Goal: Task Accomplishment & Management: Manage account settings

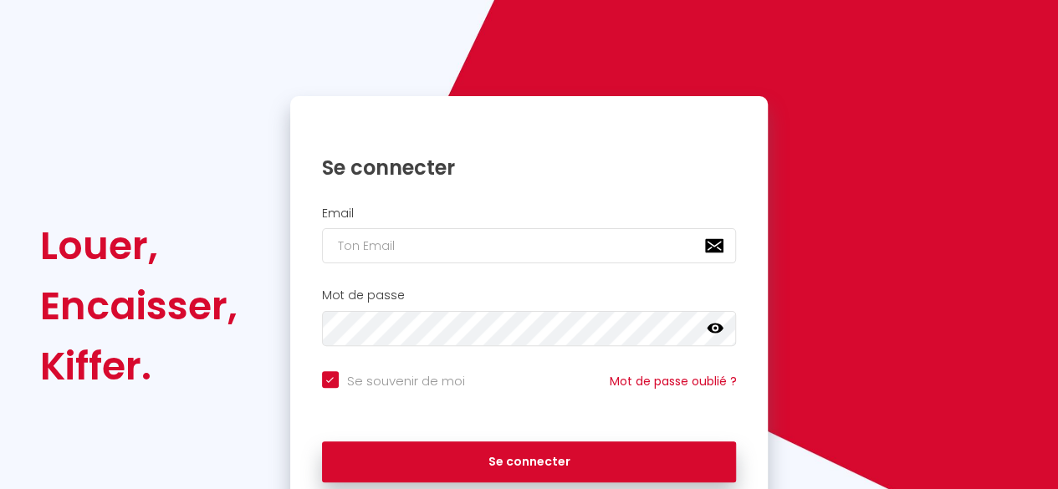
scroll to position [84, 0]
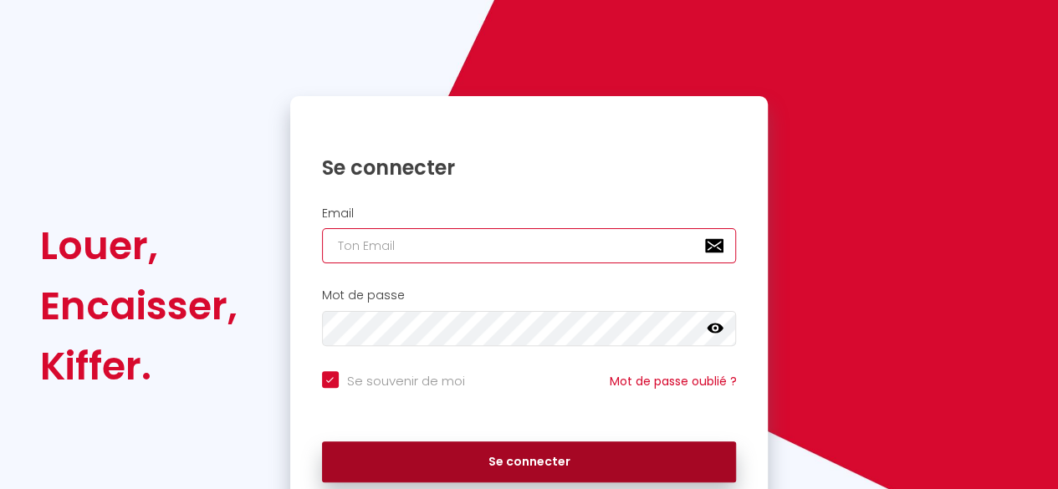
type input "[EMAIL_ADDRESS][DOMAIN_NAME]"
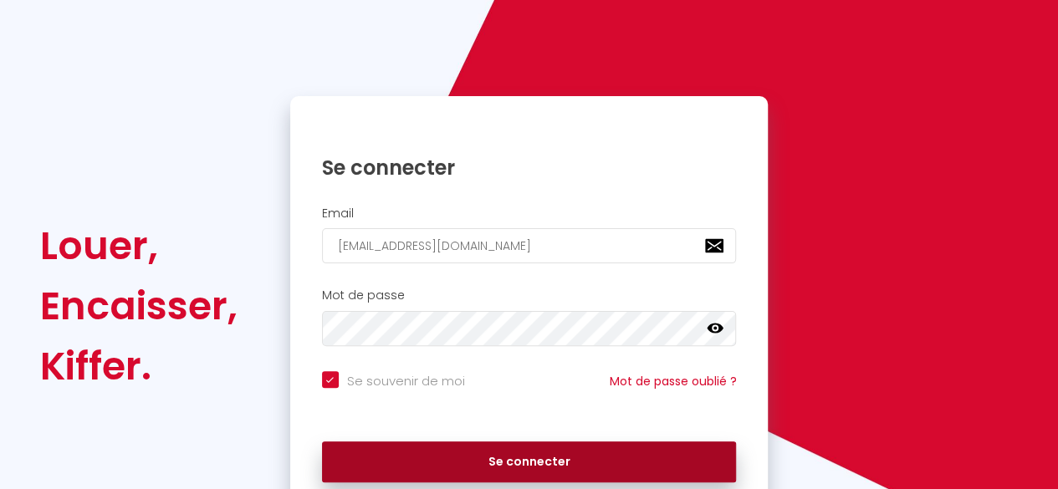
click at [550, 465] on button "Se connecter" at bounding box center [529, 463] width 415 height 42
checkbox input "true"
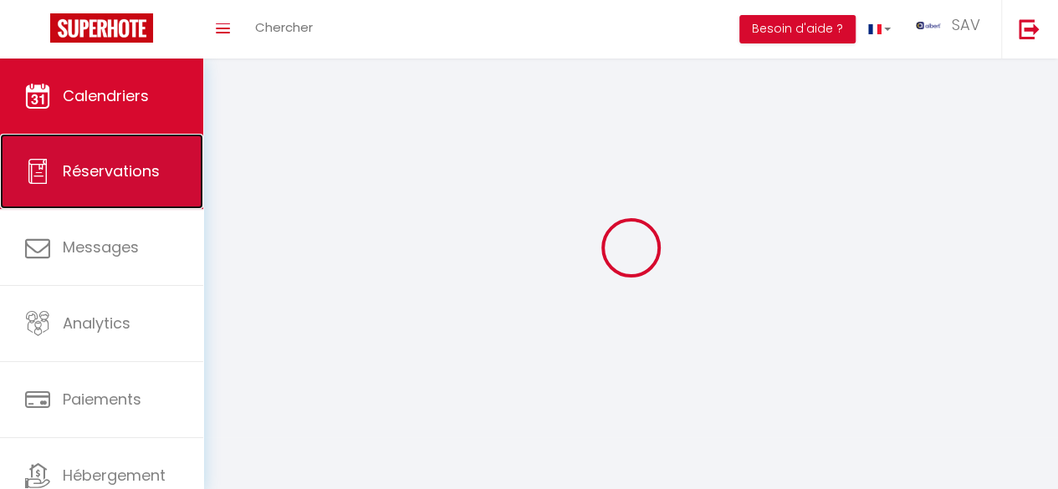
click at [115, 163] on span "Réservations" at bounding box center [111, 171] width 97 height 21
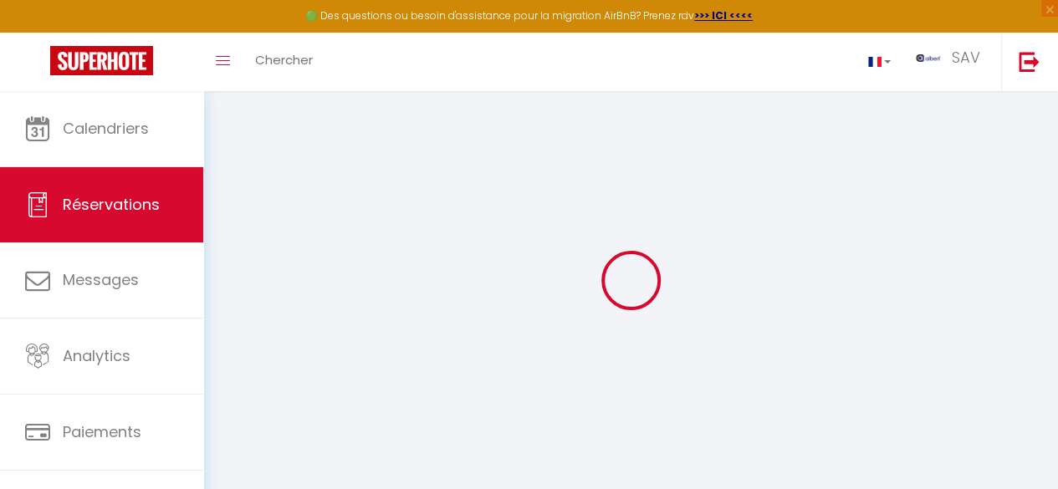
click at [445, 206] on div at bounding box center [630, 280] width 814 height 339
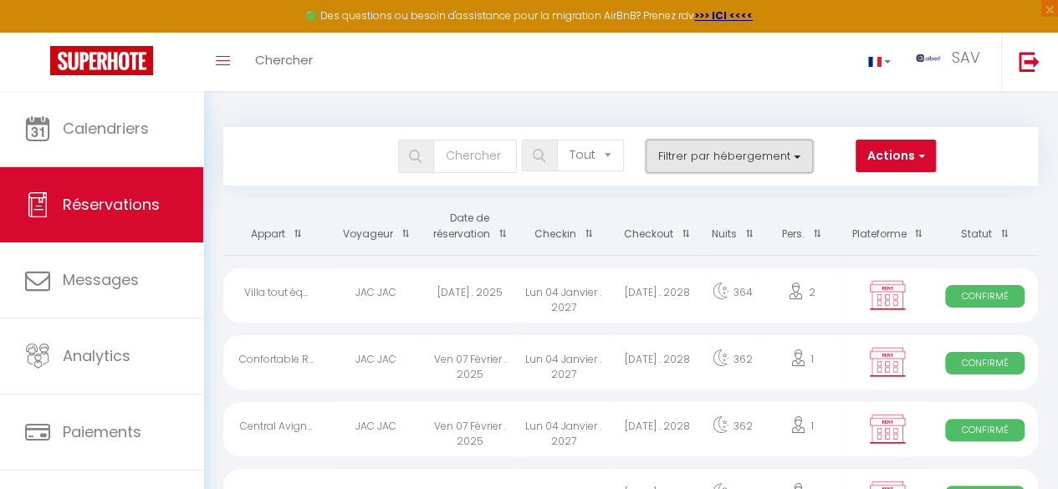
click at [721, 148] on button "Filtrer par hébergement" at bounding box center [729, 156] width 167 height 33
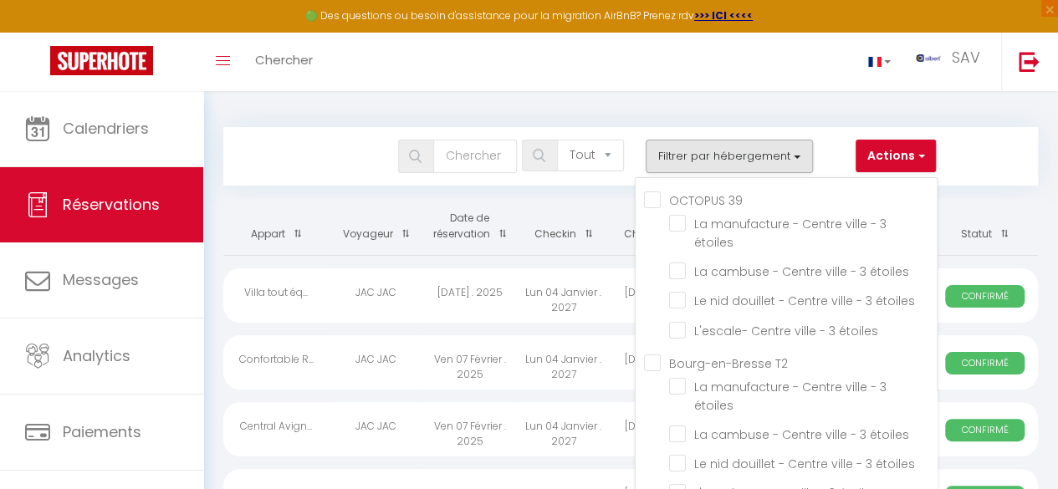
scroll to position [1219, 0]
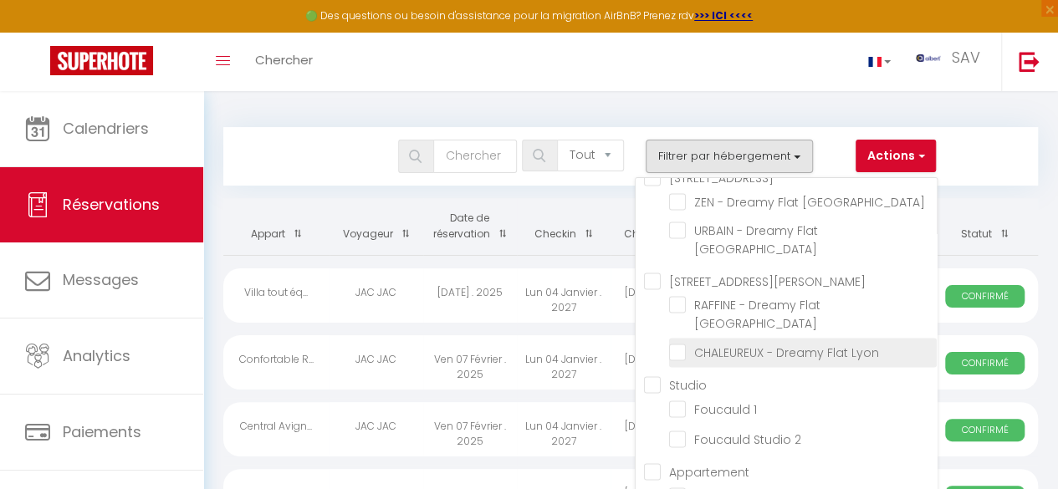
click at [678, 360] on input "CHALEUREUX - Dreamy Flat Lyon" at bounding box center [803, 351] width 268 height 17
checkbox input "true"
checkbox input "false"
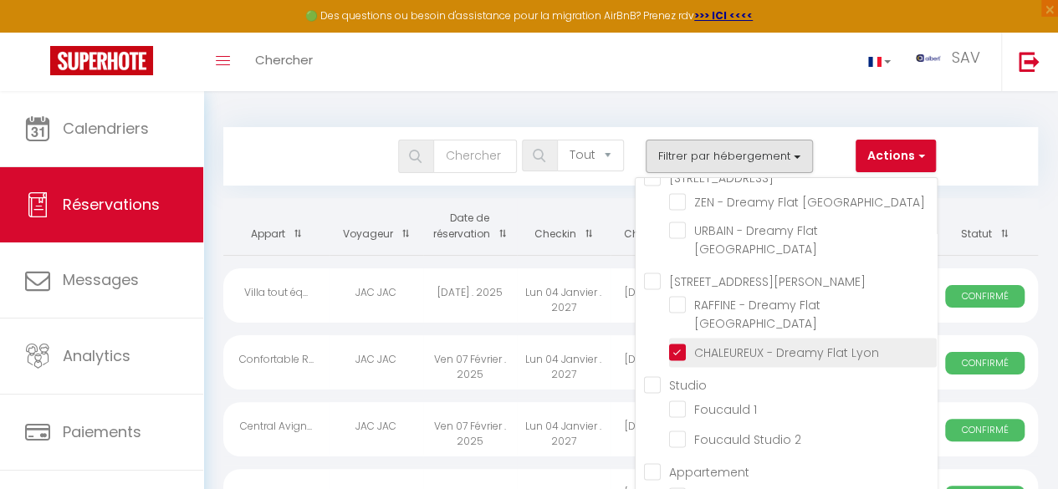
checkbox input "false"
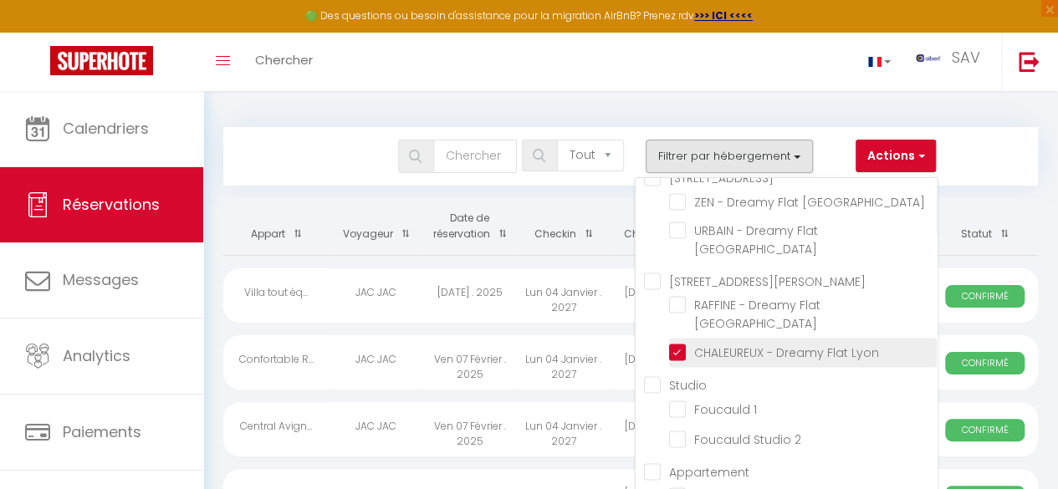
checkbox input "false"
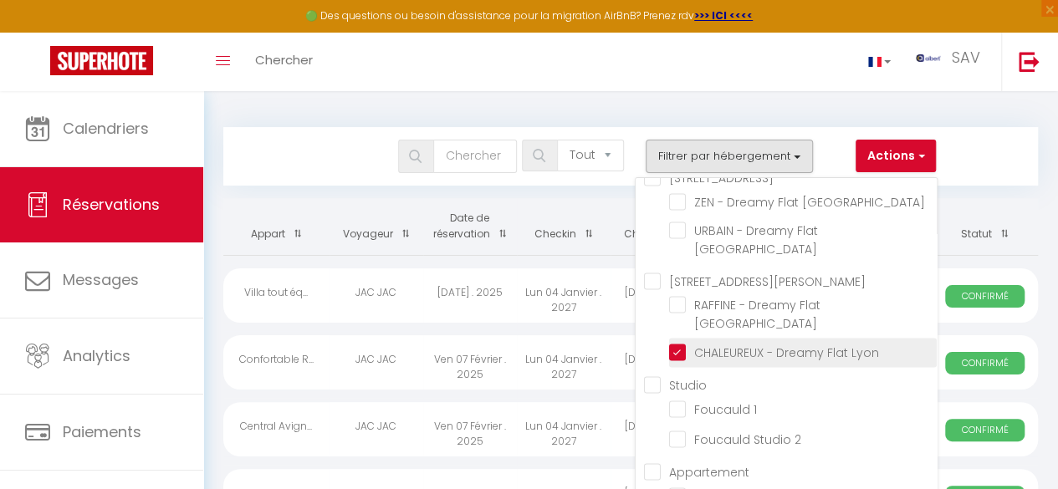
checkbox input "false"
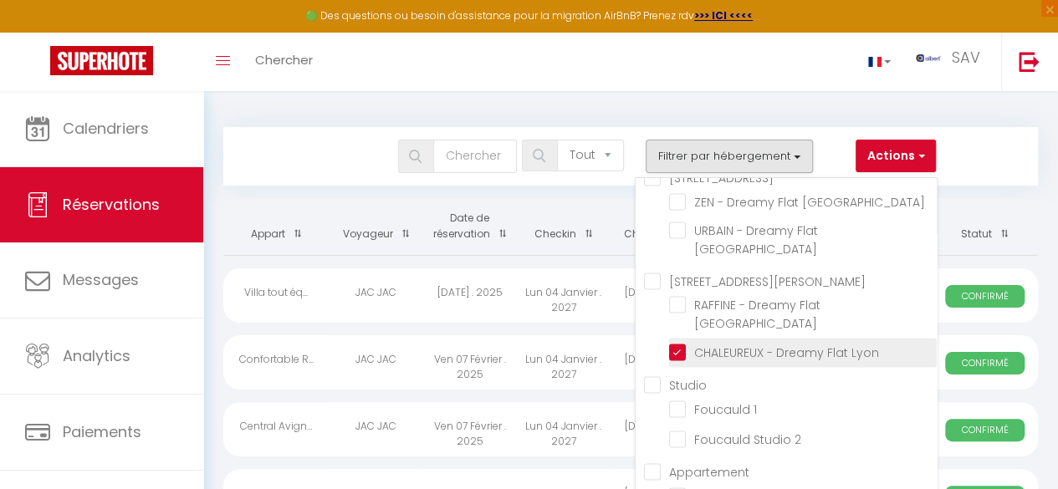
checkbox input "false"
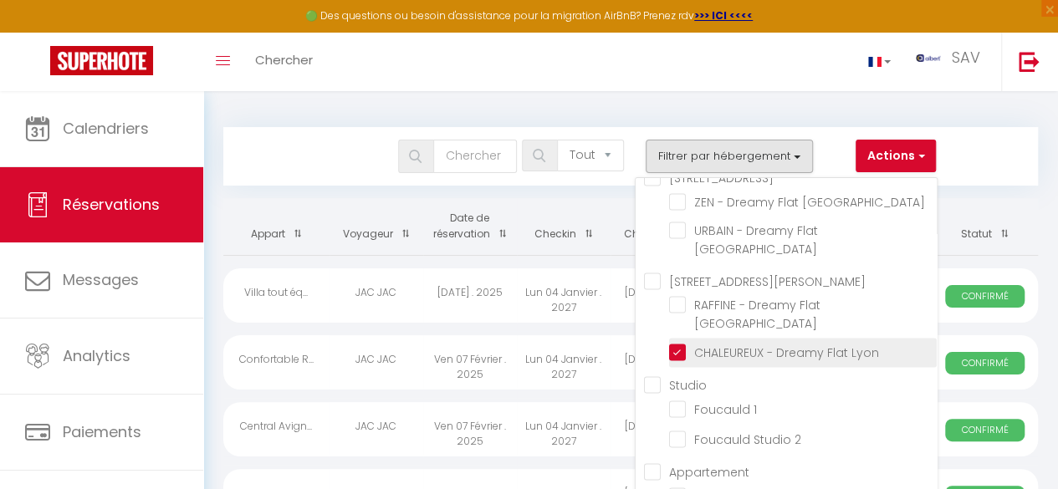
checkbox input "false"
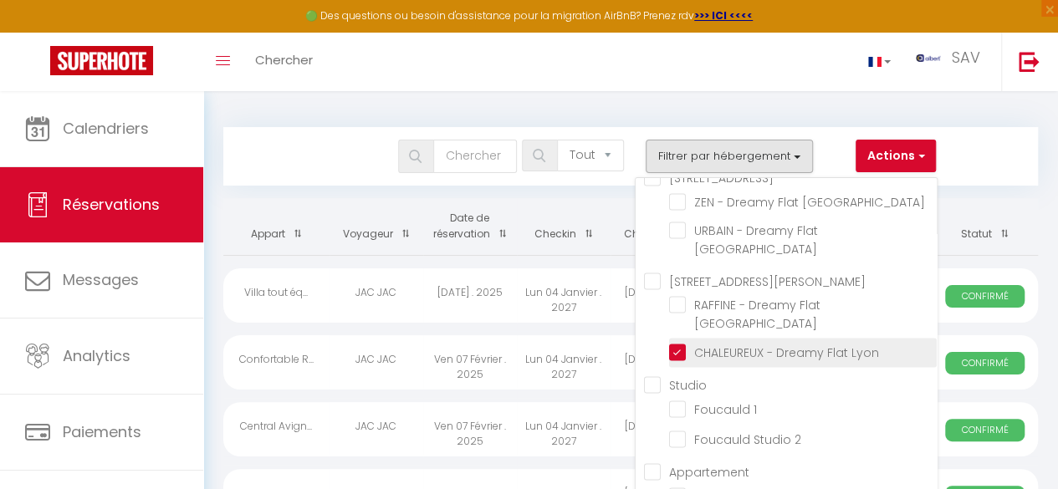
checkbox input "false"
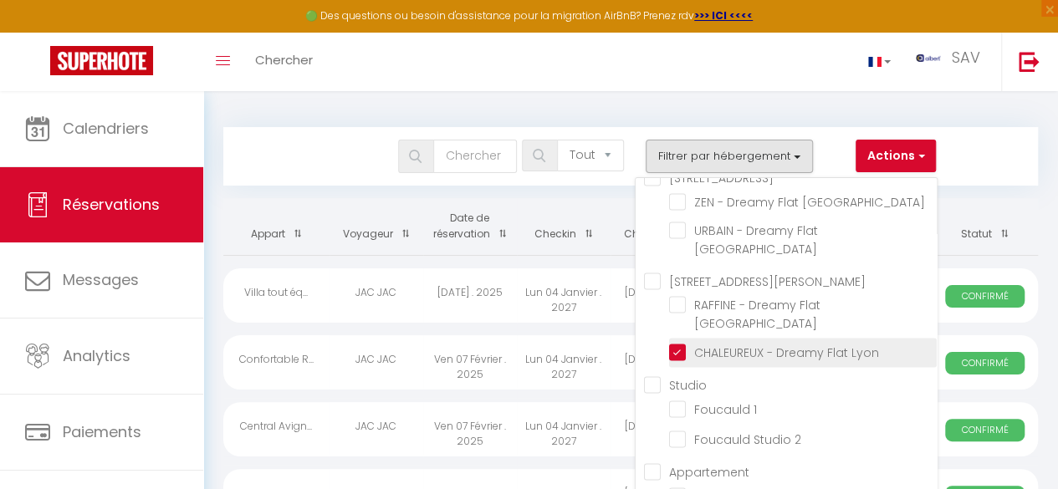
checkbox input "false"
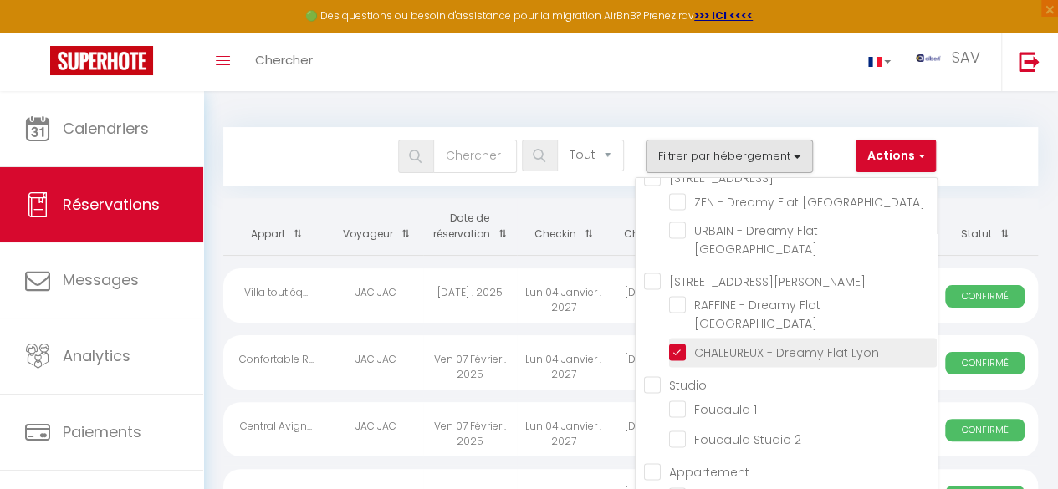
checkbox input "false"
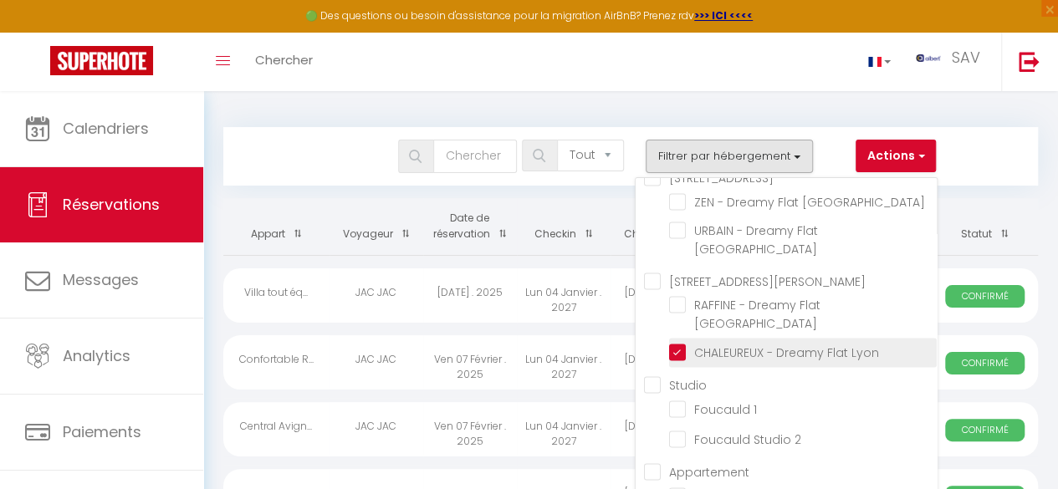
checkbox input "false"
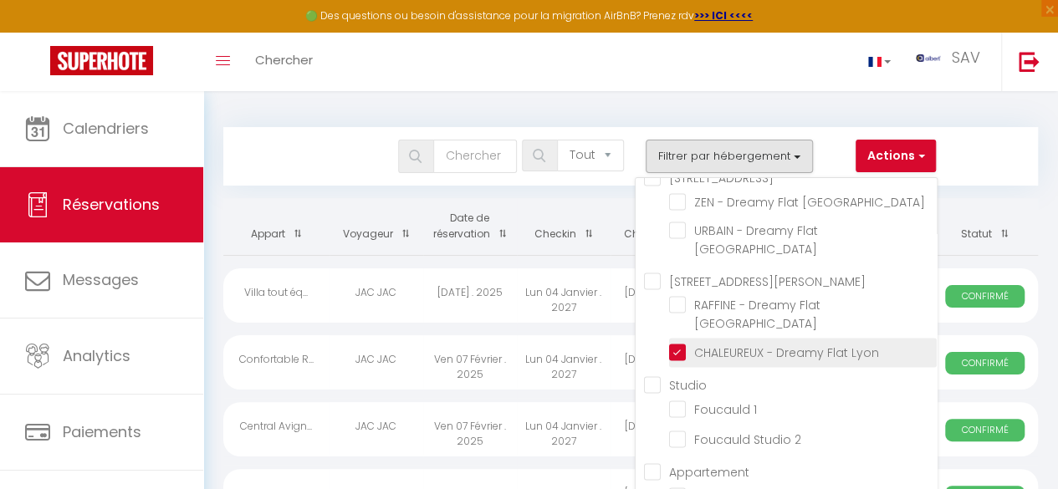
checkbox input "false"
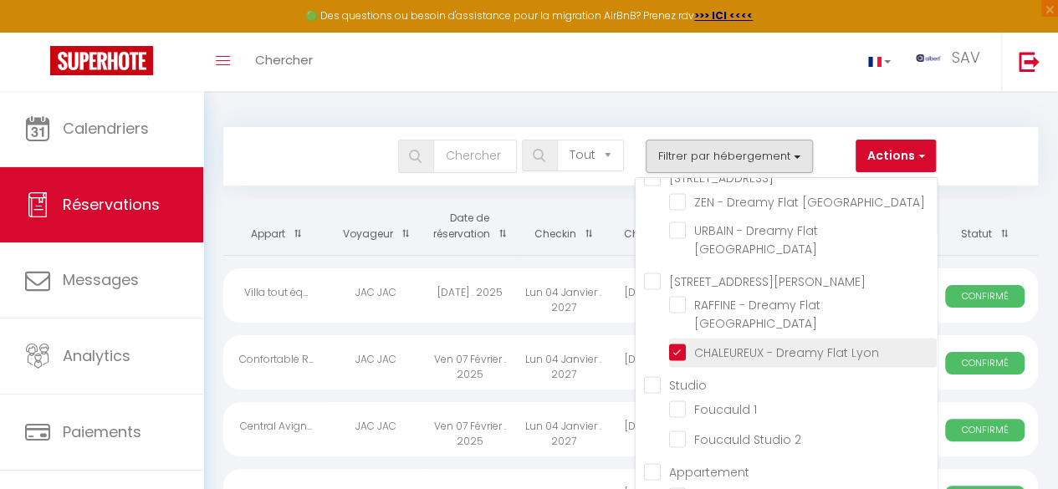
checkbox input "false"
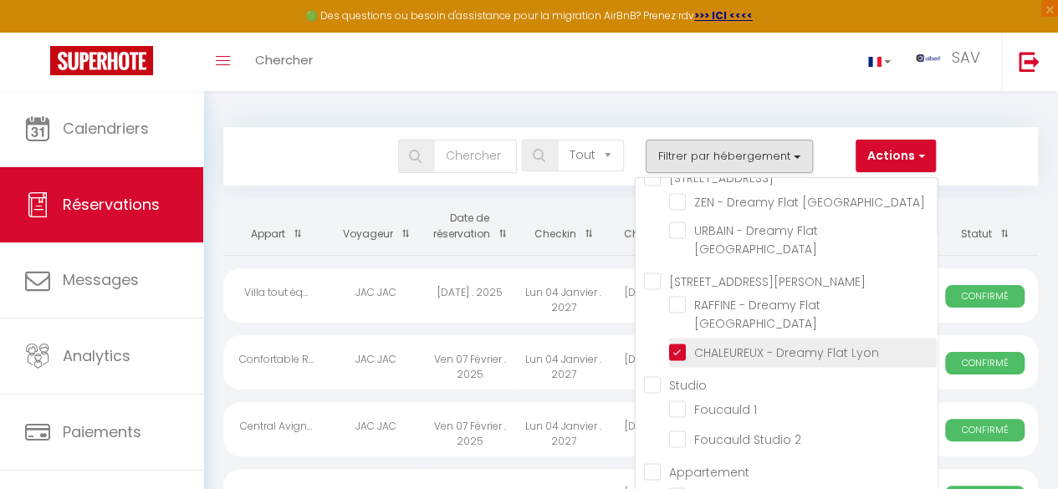
checkbox input "false"
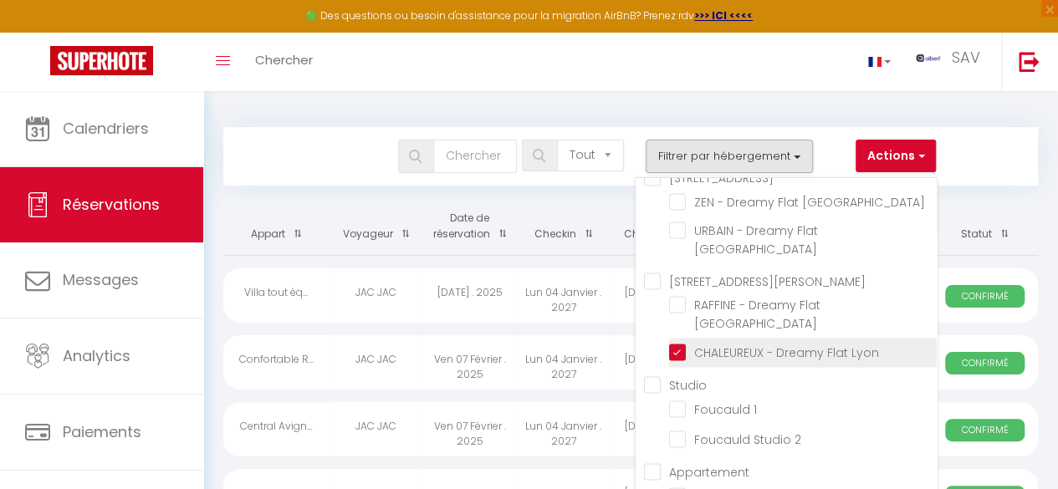
checkbox input "false"
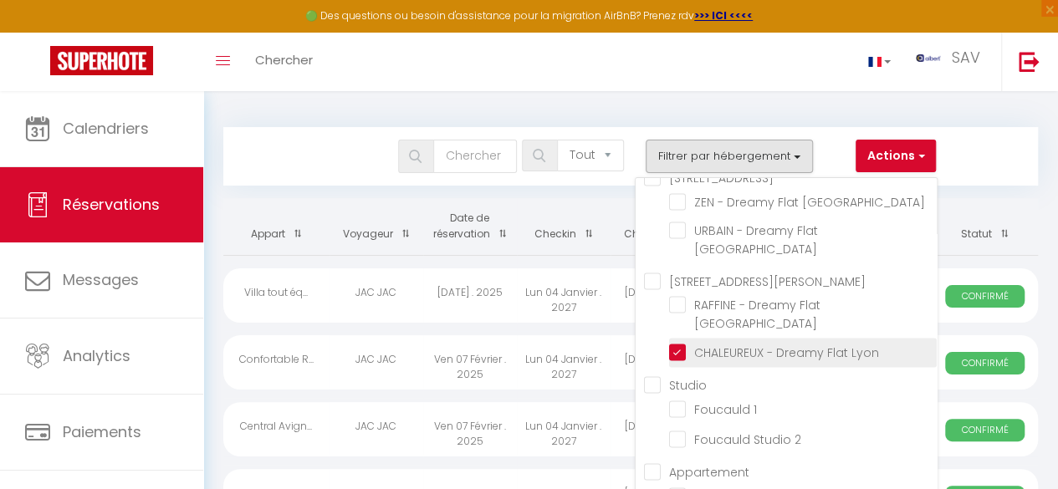
checkbox input "false"
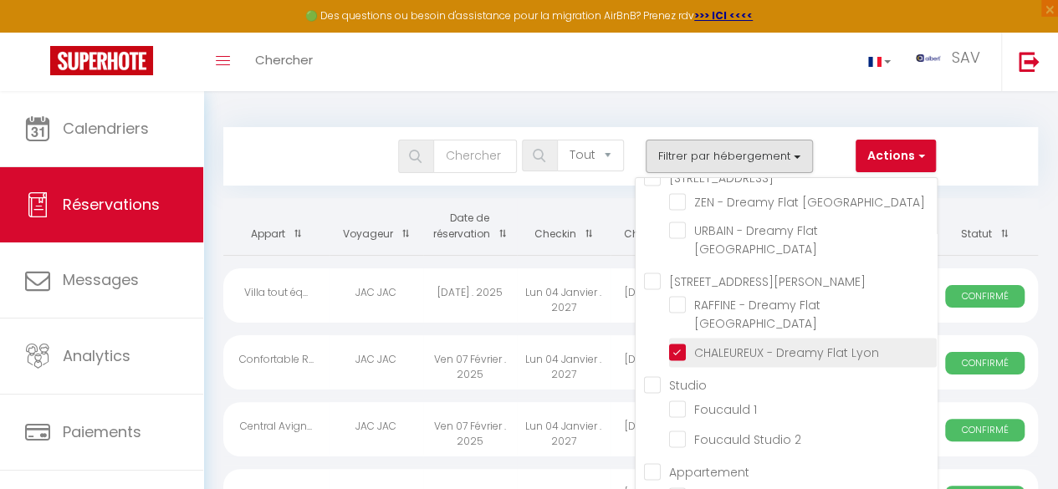
checkbox input "false"
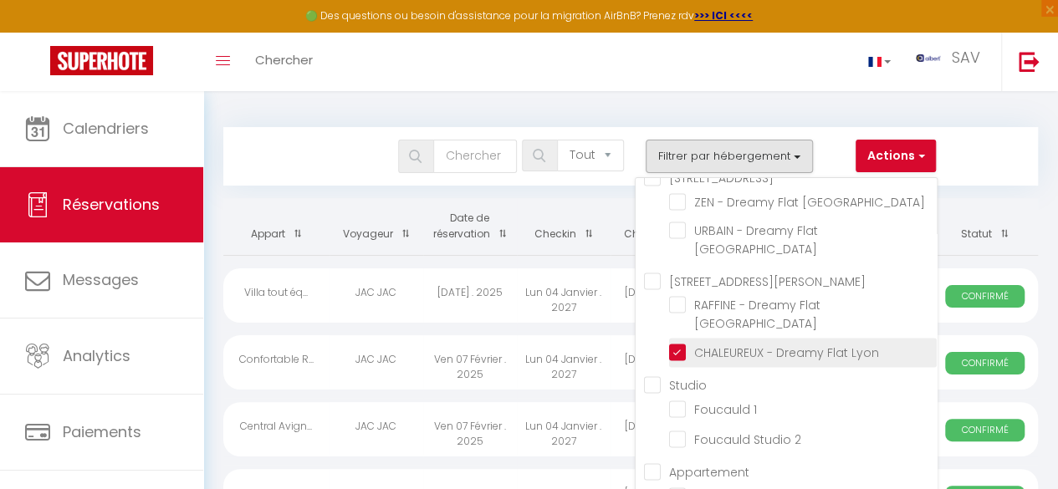
checkbox input "false"
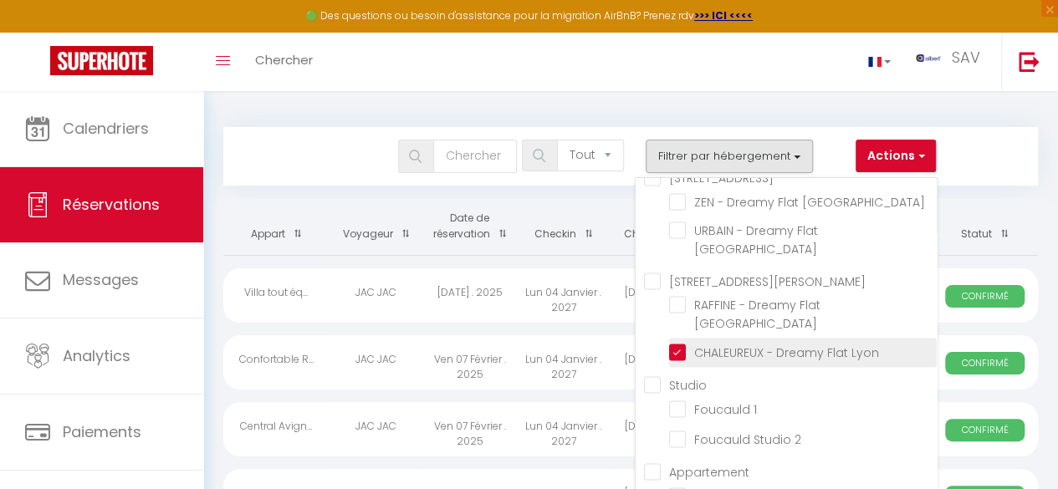
checkbox input "false"
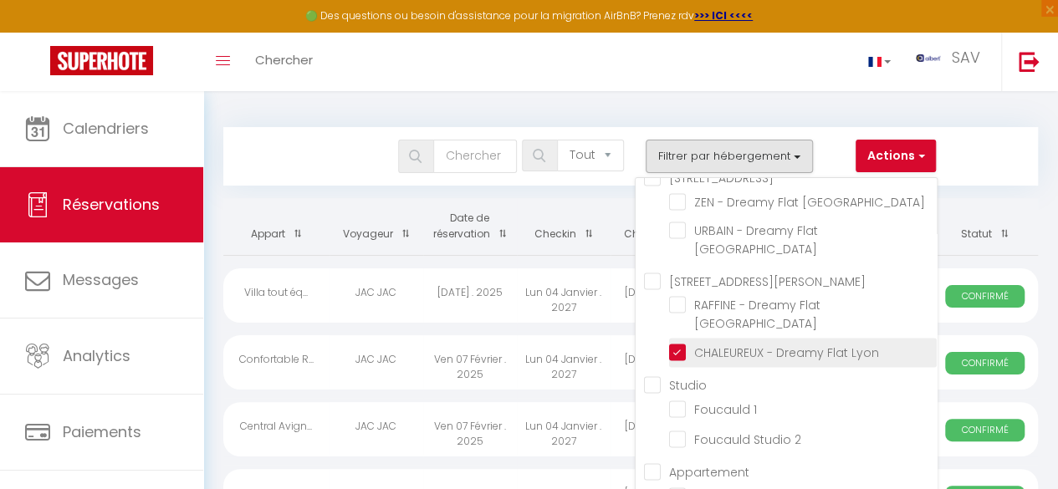
checkbox input "false"
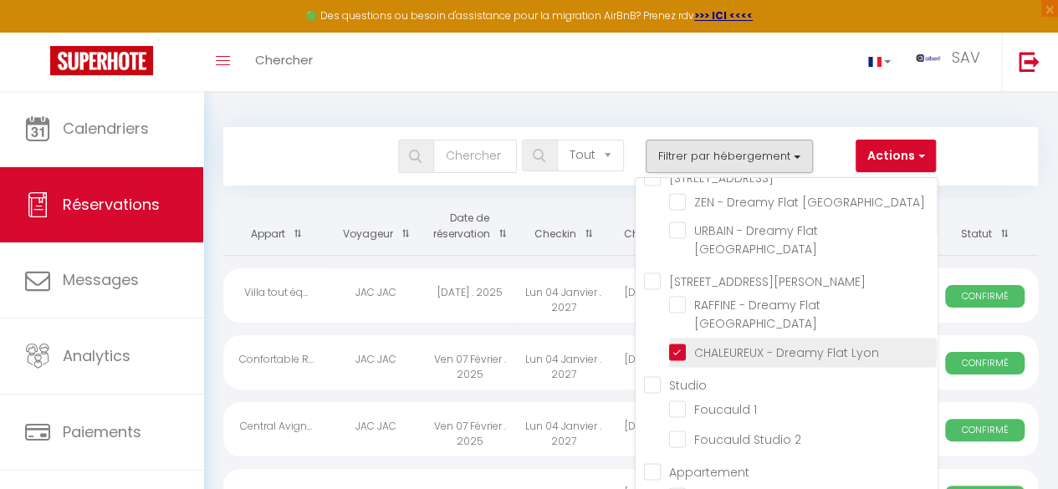
checkbox input "false"
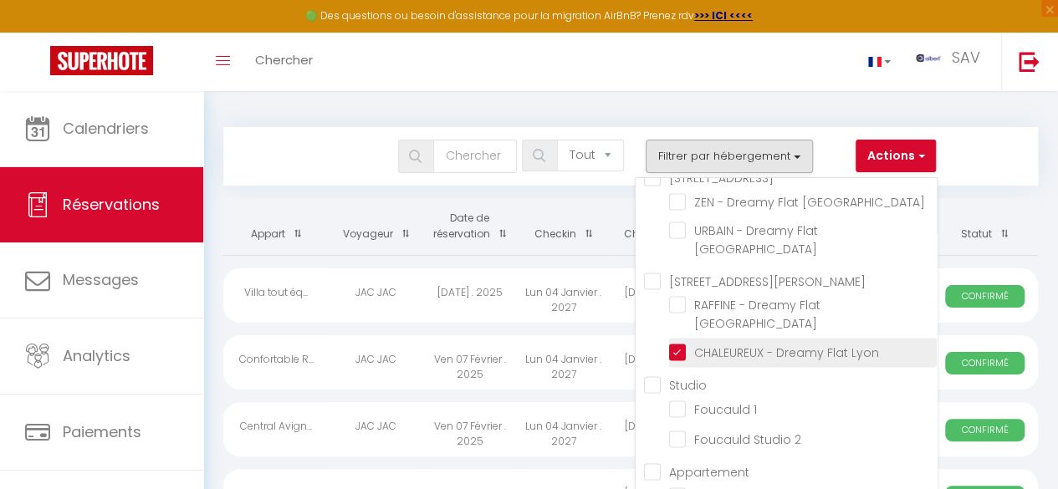
checkbox input "false"
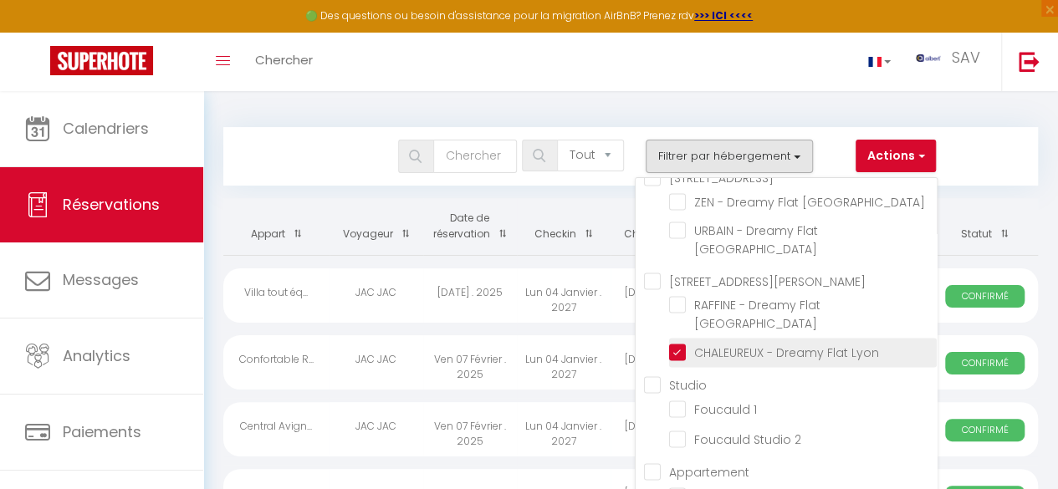
checkbox input "false"
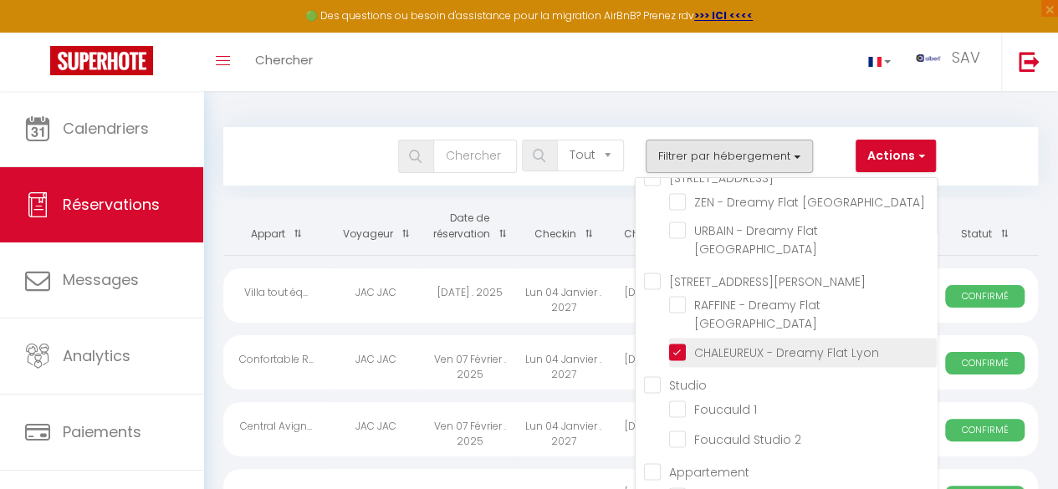
checkbox input "false"
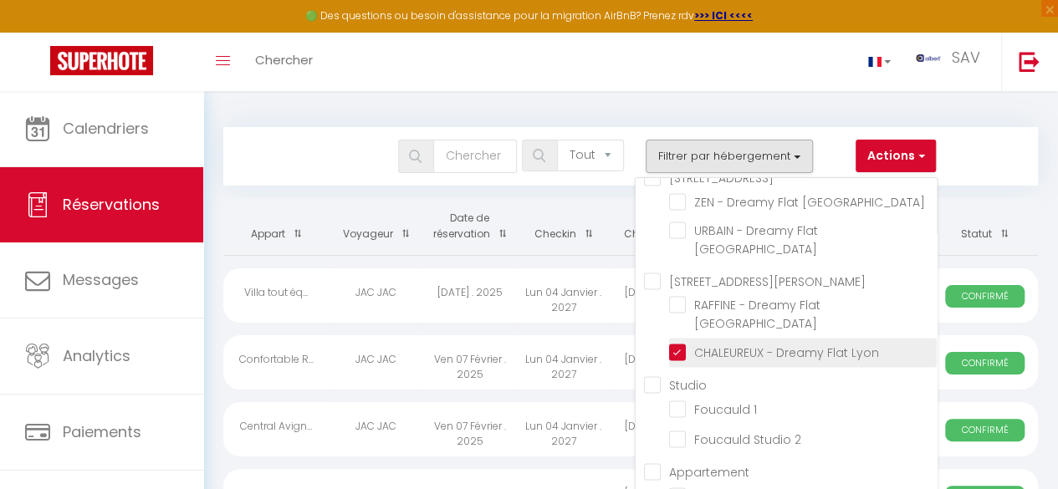
checkbox input "false"
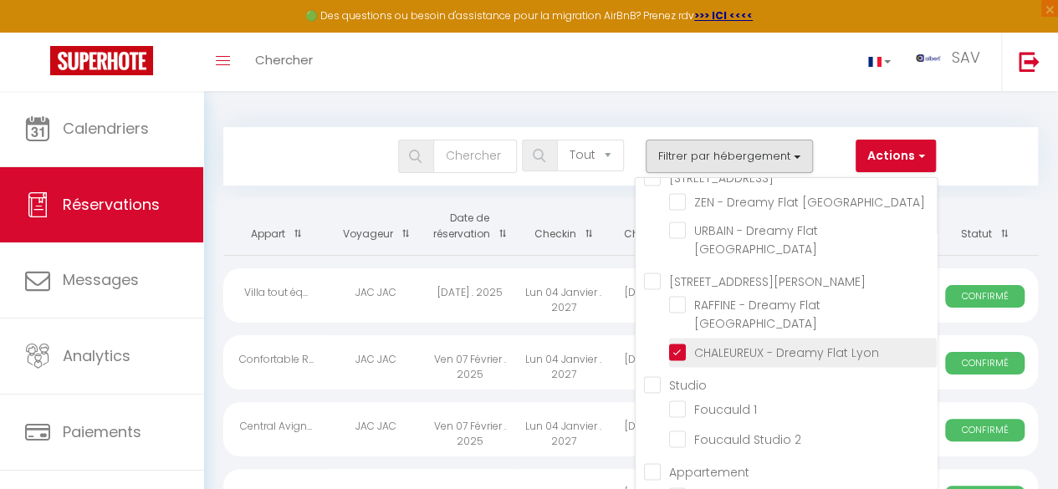
checkbox input "false"
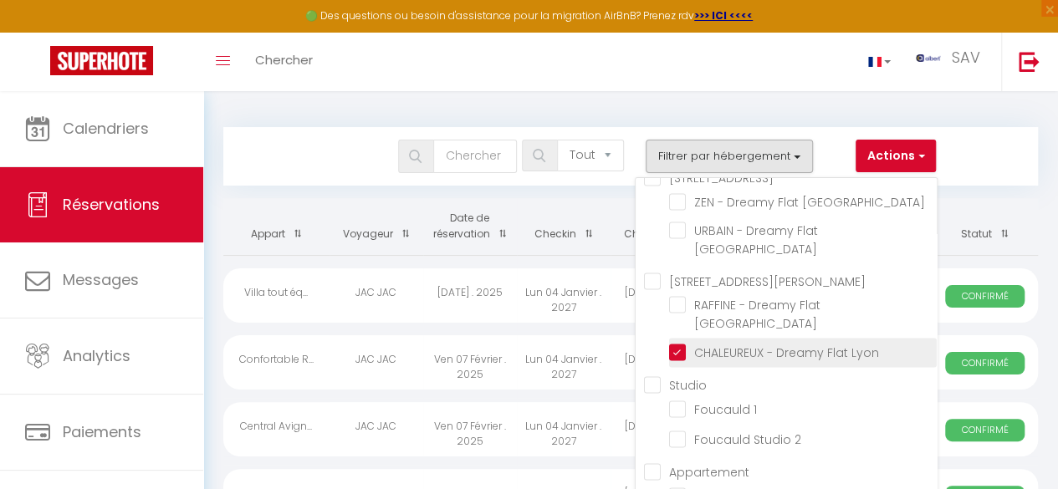
checkbox input "false"
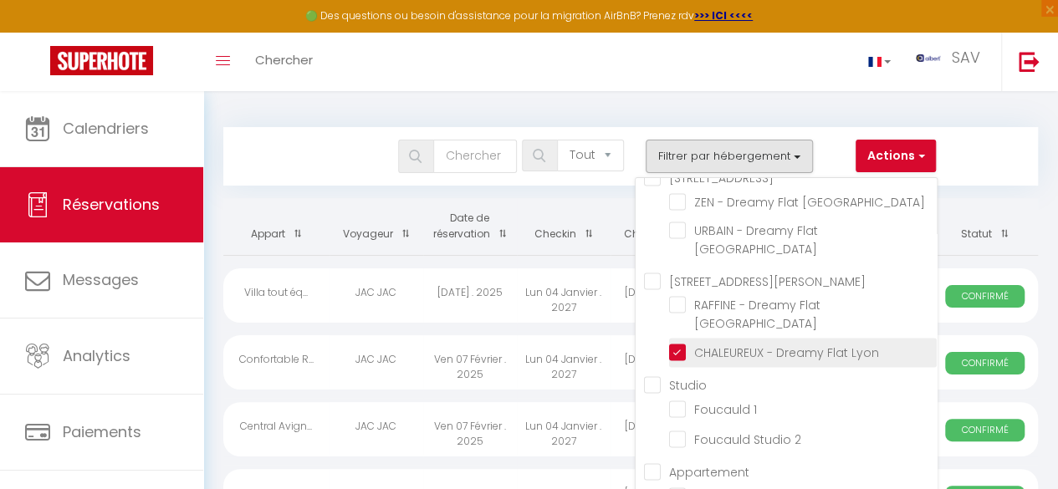
checkbox input "false"
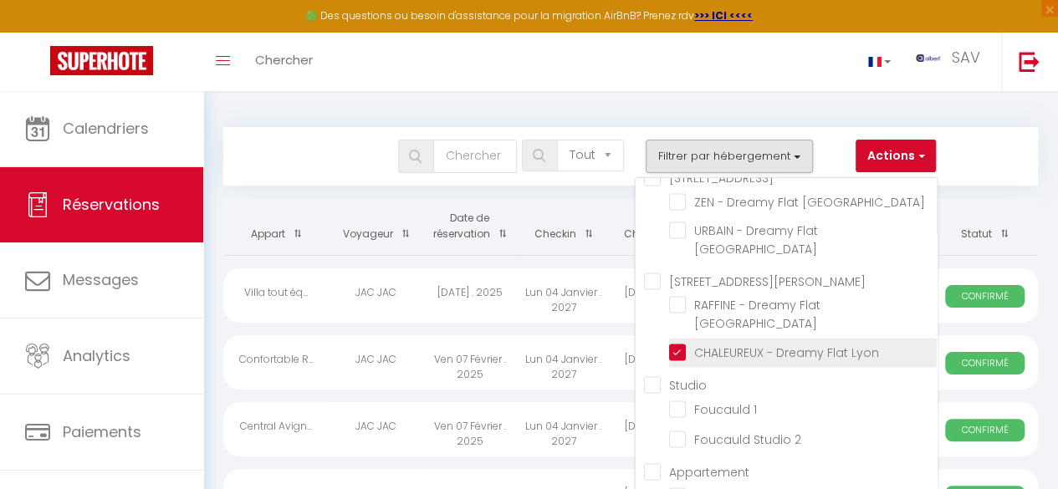
checkbox input "false"
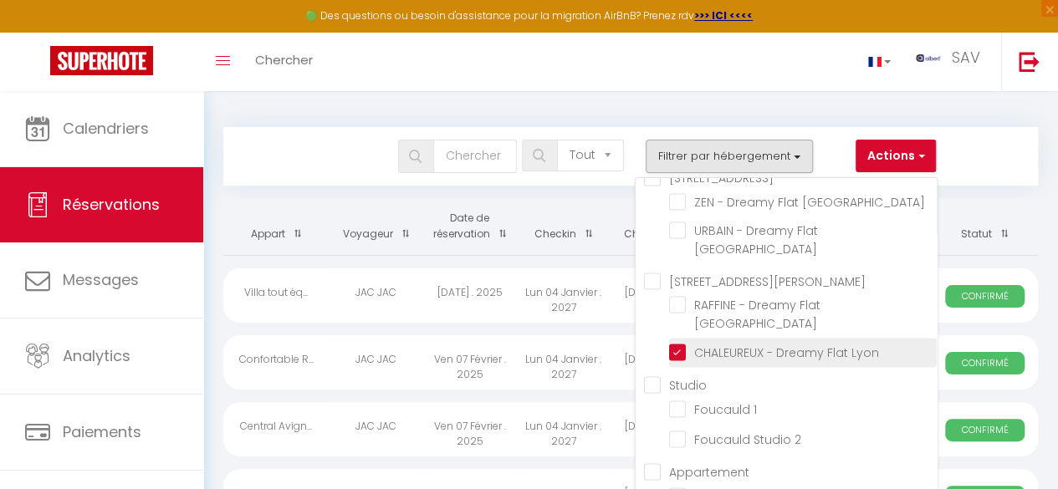
checkbox input "false"
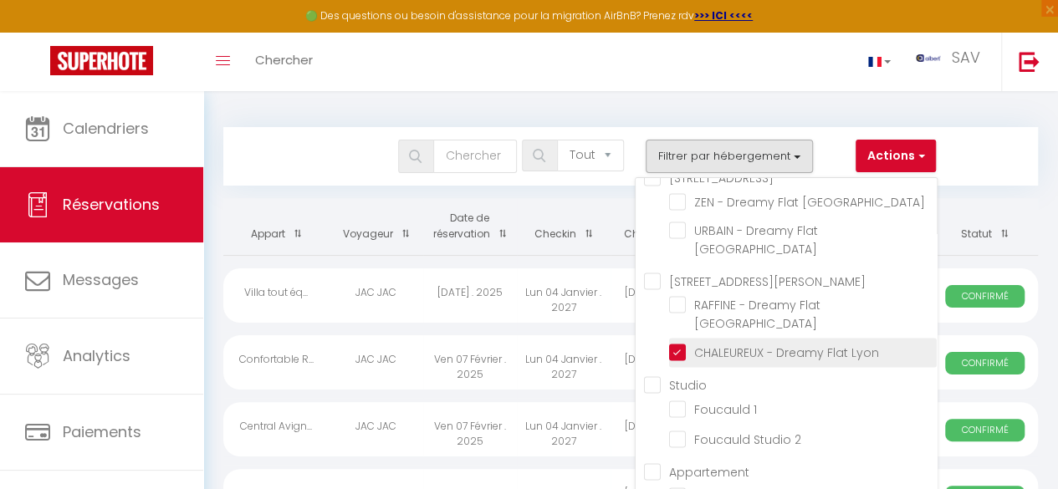
checkbox input "false"
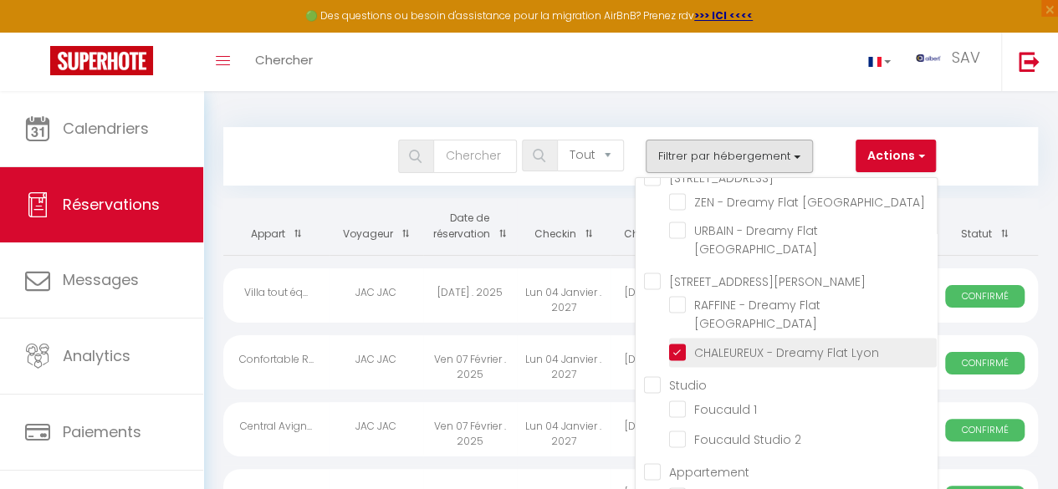
checkbox input "false"
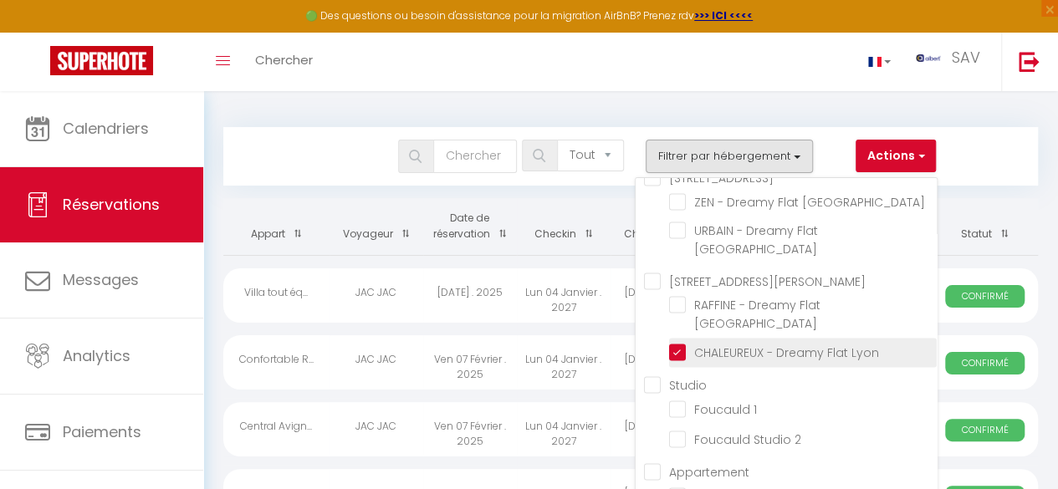
checkbox input "false"
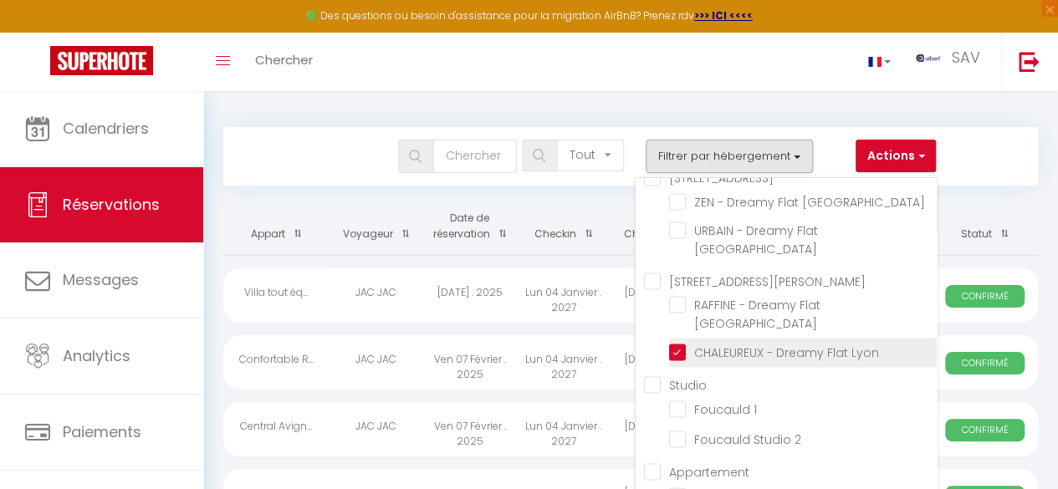
checkbox input "false"
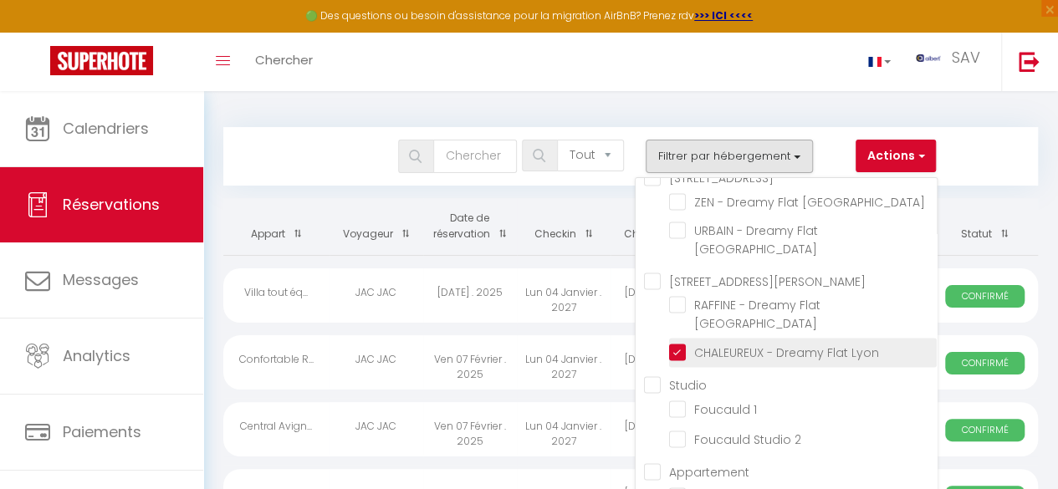
checkbox input "false"
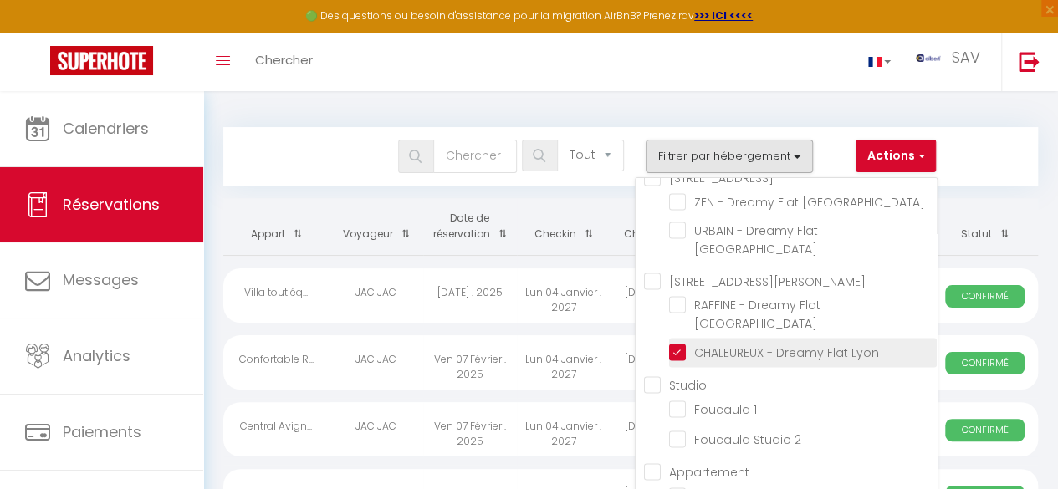
checkbox input "false"
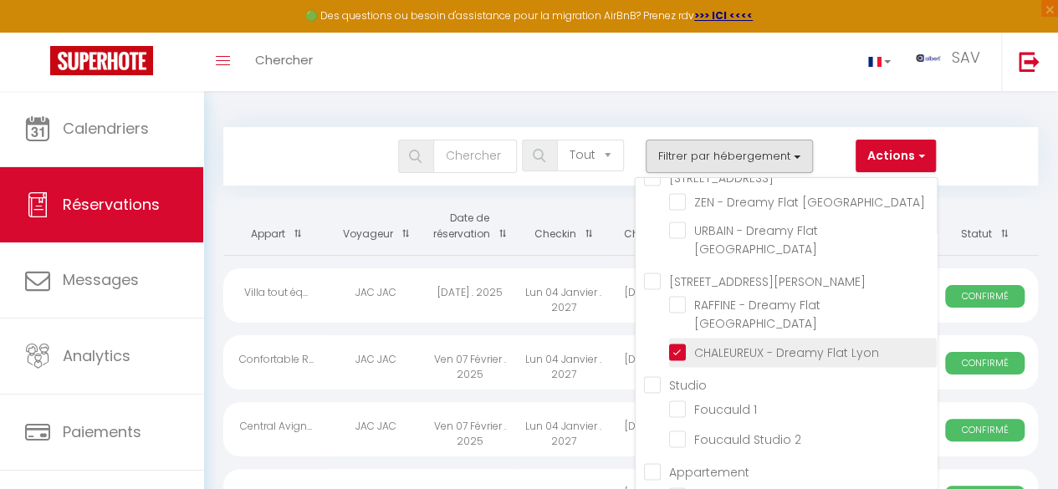
checkbox input "false"
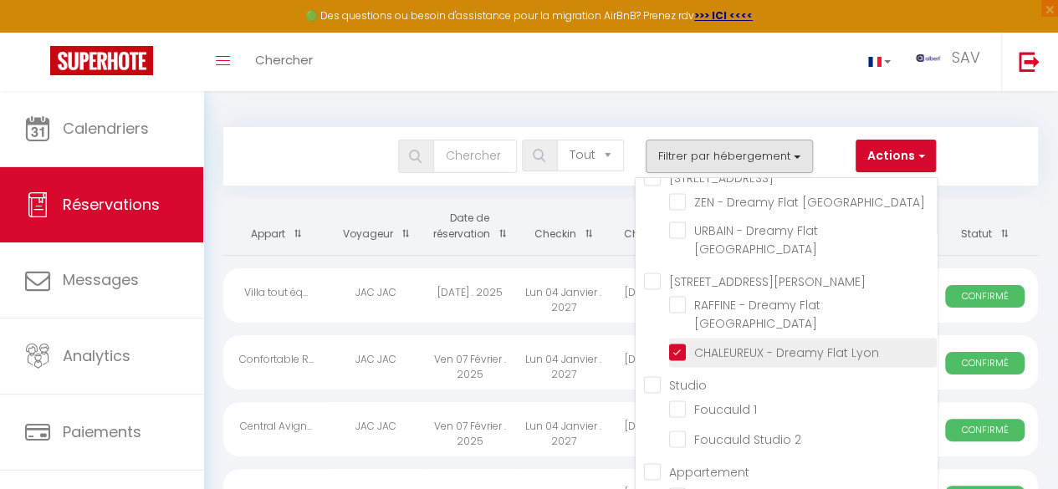
checkbox input "false"
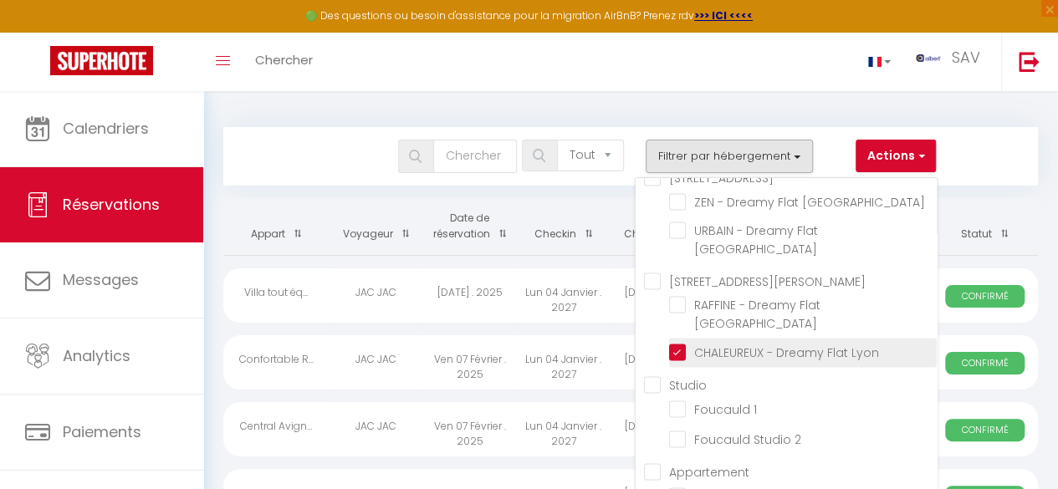
checkbox input "false"
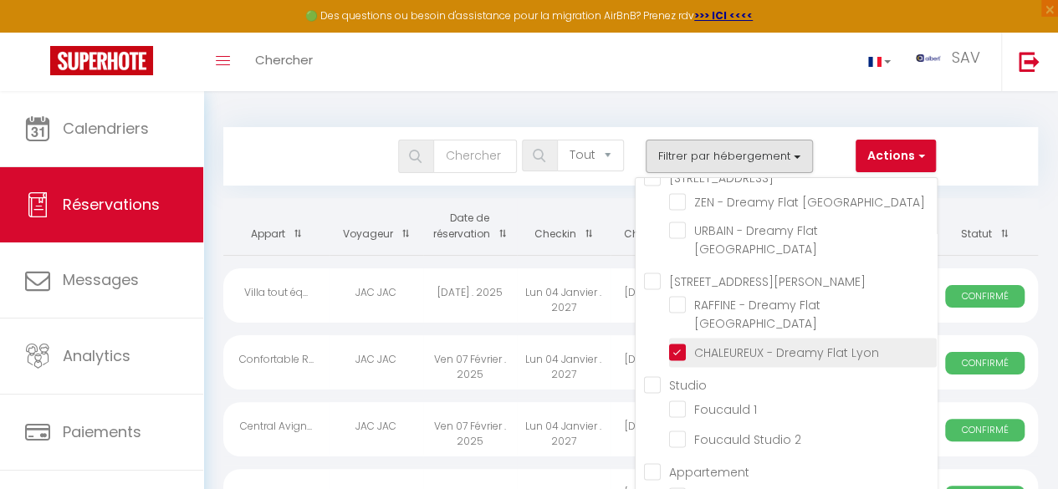
checkbox input "false"
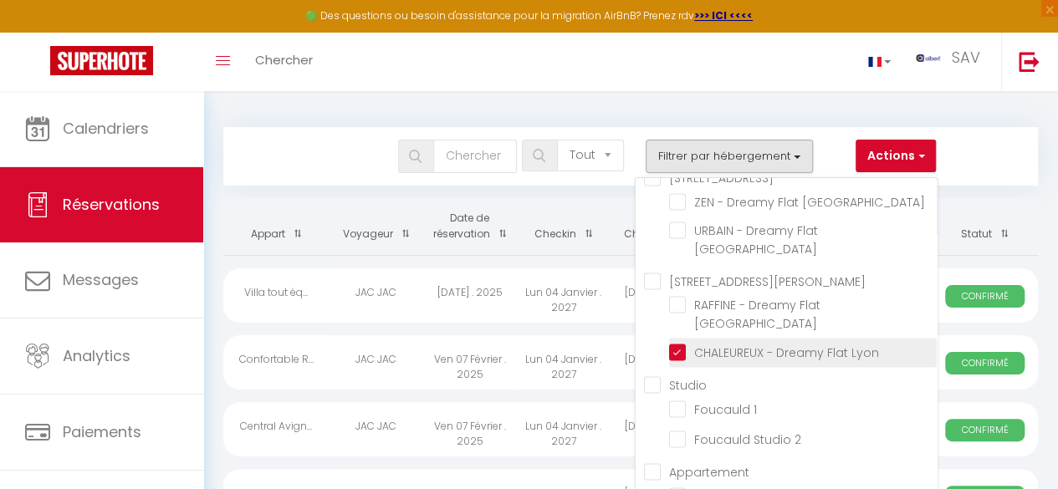
checkbox input "false"
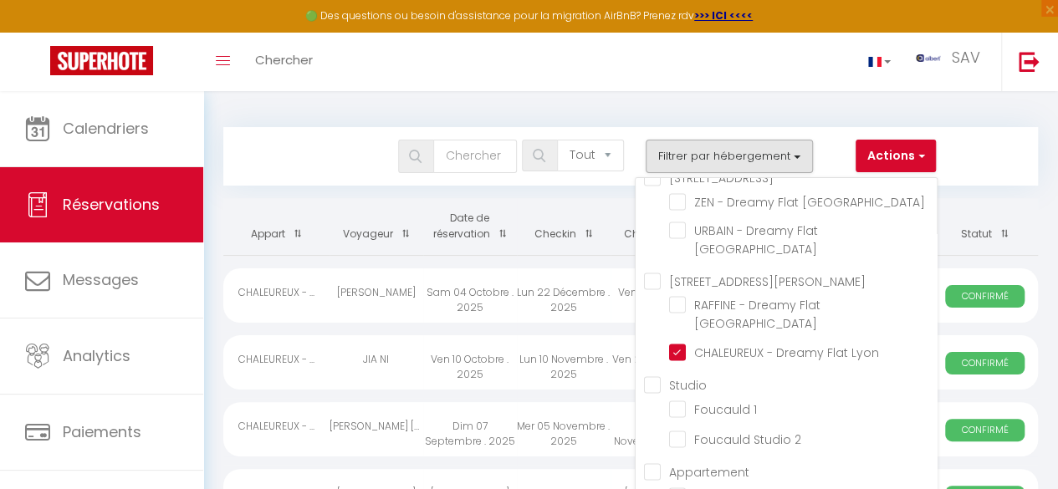
click at [437, 67] on div "Toggle menubar Chercher BUTTON SAV Paramètres" at bounding box center [583, 62] width 924 height 59
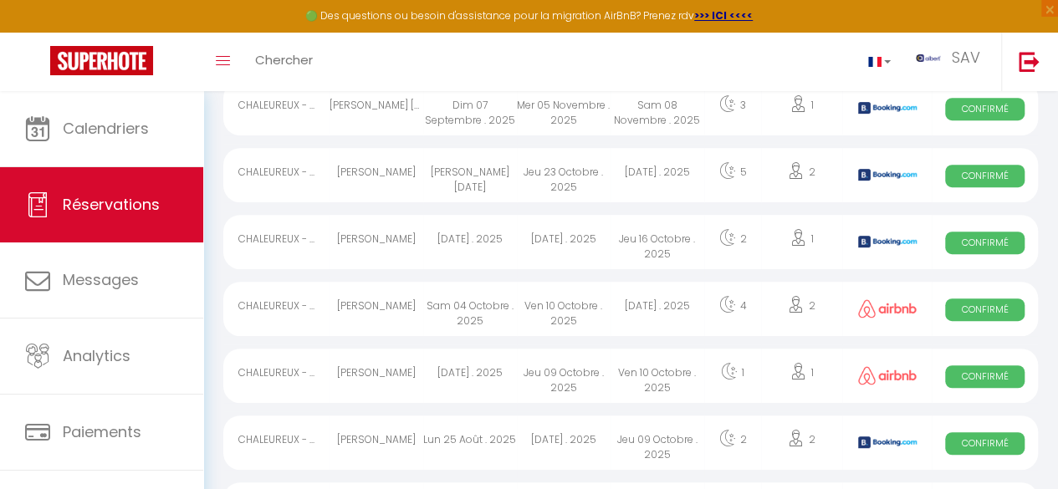
scroll to position [328, 0]
